Goal: Find specific page/section: Find specific page/section

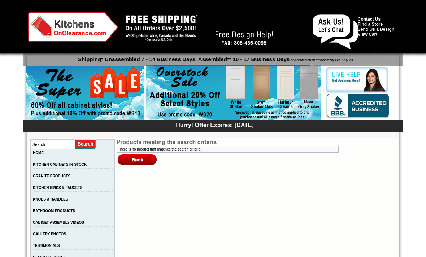
scroll to position [-5, 0]
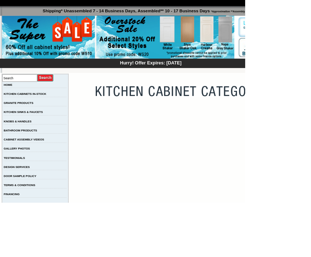
scroll to position [46, 0]
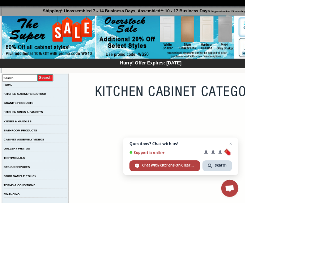
click at [109, 34] on img at bounding box center [62, 47] width 118 height 55
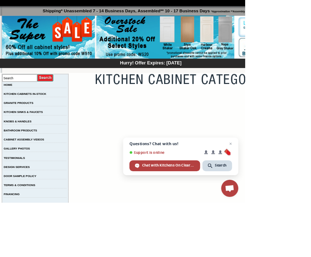
click at [59, 48] on img at bounding box center [62, 47] width 118 height 55
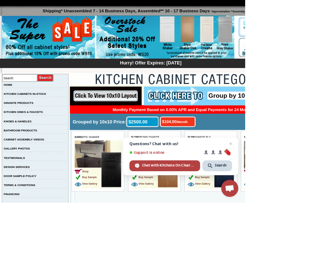
scroll to position [0, 0]
click at [48, 49] on img at bounding box center [62, 47] width 118 height 55
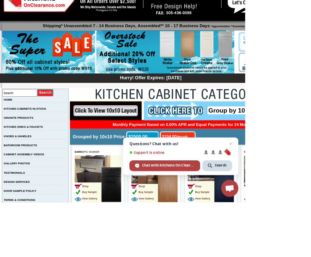
scroll to position [21, 0]
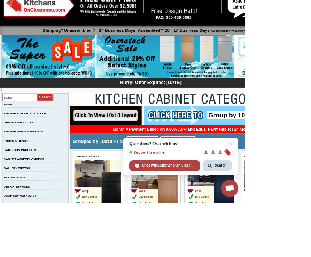
click at [48, 3] on img at bounding box center [49, 7] width 90 height 30
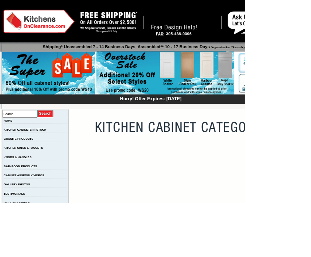
click at [131, 68] on img at bounding box center [209, 92] width 175 height 55
